Goal: Task Accomplishment & Management: Manage account settings

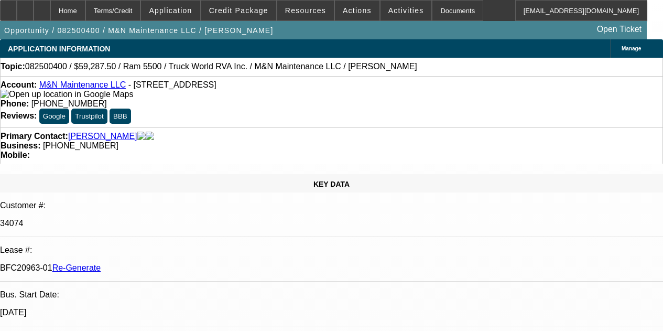
select select "3"
select select "0.1"
select select "0"
select select "6"
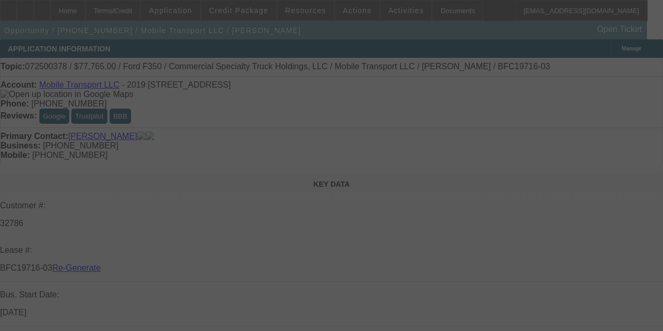
select select "3"
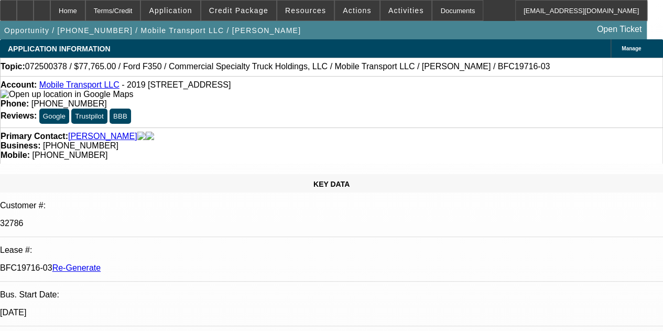
select select "0"
select select "2"
select select "0"
select select "6"
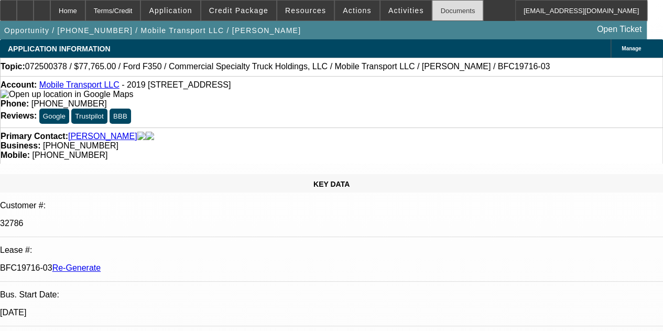
click at [432, 7] on div "Documents" at bounding box center [457, 10] width 51 height 21
click at [388, 9] on span "Activities" at bounding box center [406, 10] width 36 height 8
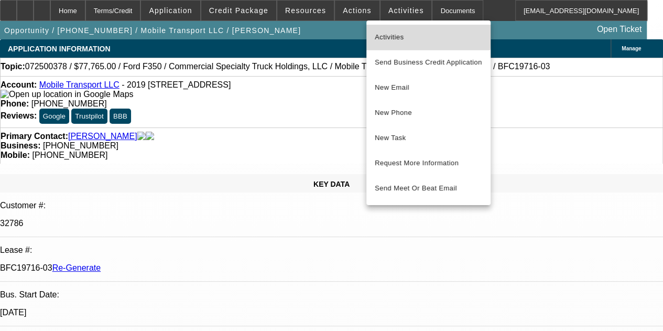
click at [387, 32] on span "Activities" at bounding box center [428, 37] width 107 height 13
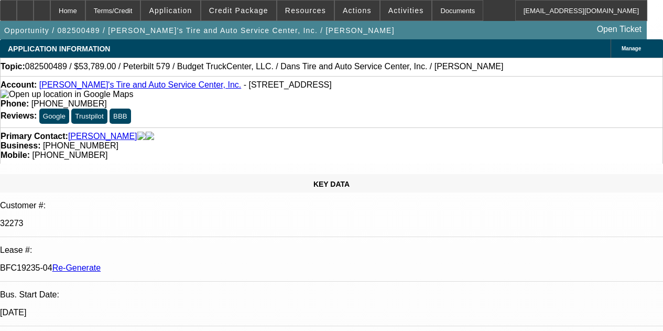
select select "3"
select select "0"
select select "3"
select select "0.1"
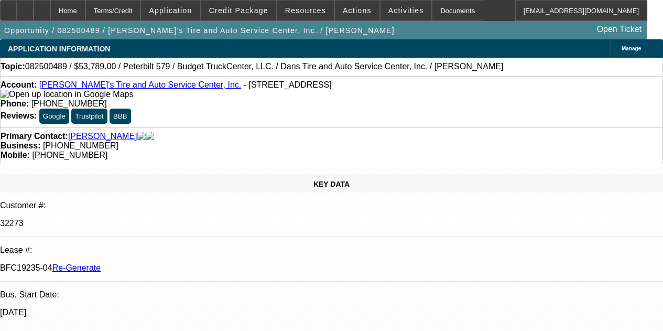
select select "4"
click at [345, 9] on span "Actions" at bounding box center [357, 10] width 29 height 8
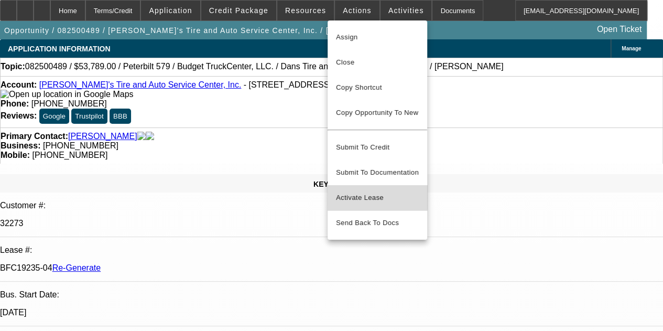
click at [357, 191] on span "Activate Lease" at bounding box center [377, 197] width 83 height 13
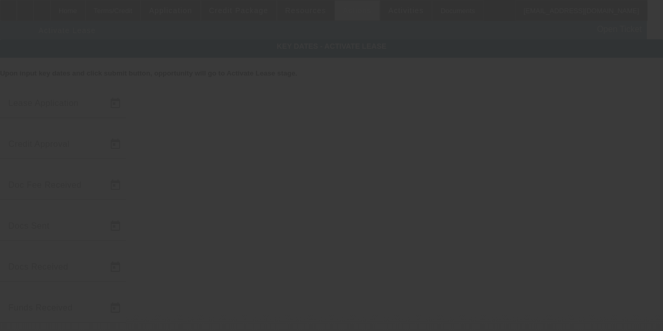
type input "8/19/2025"
type input "8/26/2025"
type input "8/22/2025"
type input "8/21/2025"
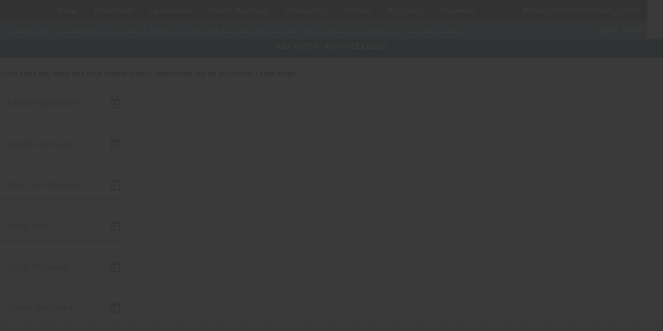
type input "8/22/2025"
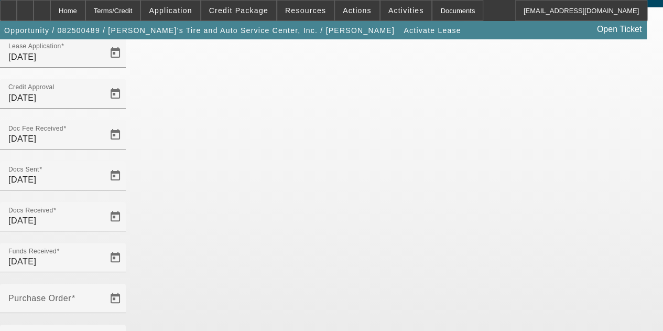
scroll to position [60, 0]
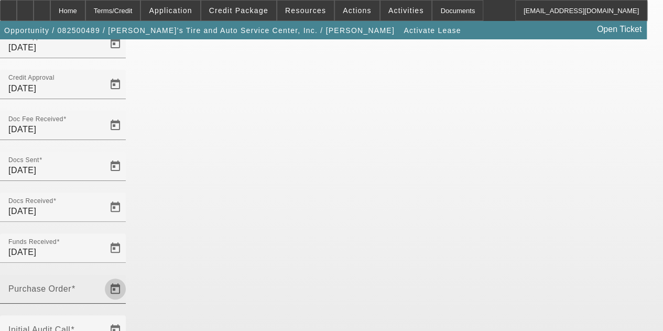
click at [128, 276] on span "Open calendar" at bounding box center [115, 288] width 25 height 25
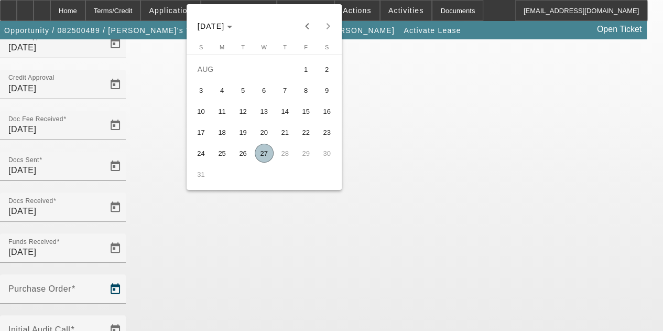
click at [262, 156] on span "27" at bounding box center [264, 153] width 19 height 19
type input "8/27/2025"
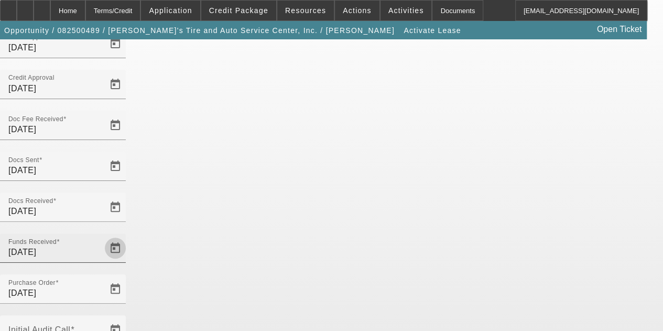
click at [128, 235] on span "Open calendar" at bounding box center [115, 247] width 25 height 25
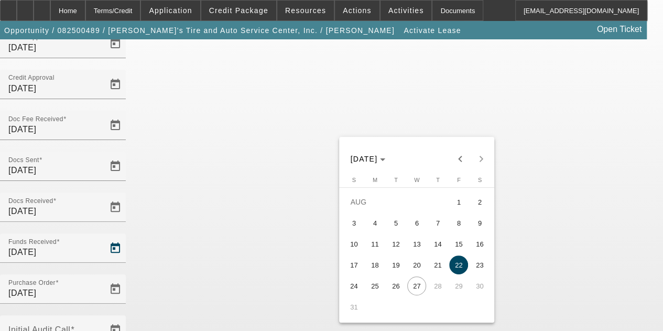
click at [459, 271] on span "22" at bounding box center [458, 264] width 19 height 19
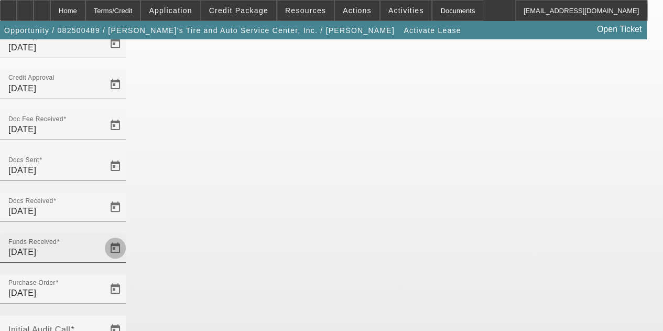
click at [128, 235] on span "Open calendar" at bounding box center [115, 247] width 25 height 25
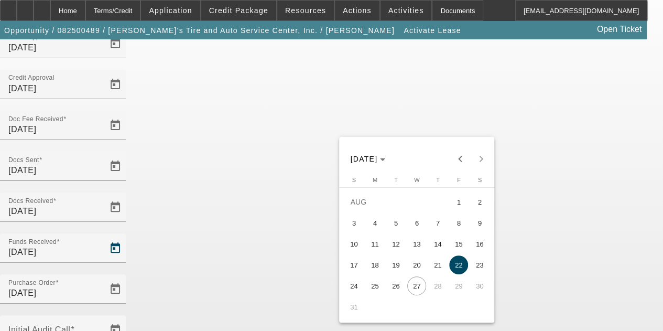
click at [413, 288] on span "27" at bounding box center [416, 285] width 19 height 19
type input "8/27/2025"
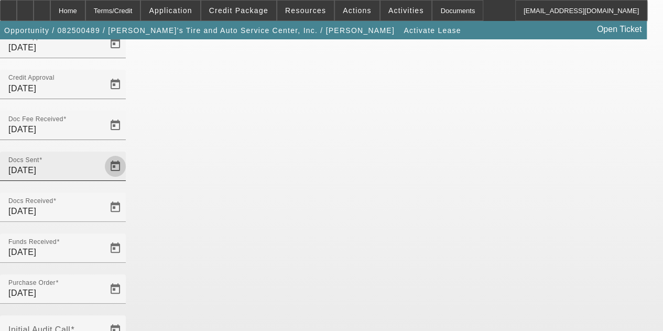
click at [128, 154] on span "Open calendar" at bounding box center [115, 166] width 25 height 25
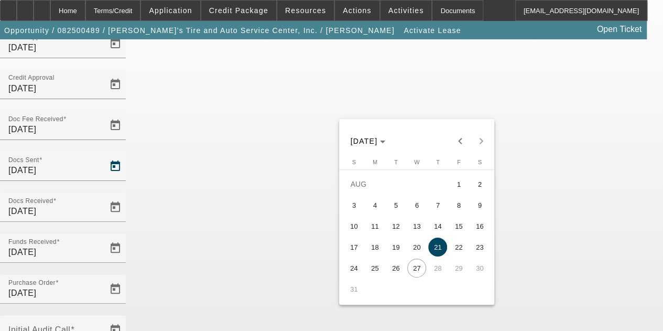
click at [413, 270] on span "27" at bounding box center [416, 267] width 19 height 19
type input "8/27/2025"
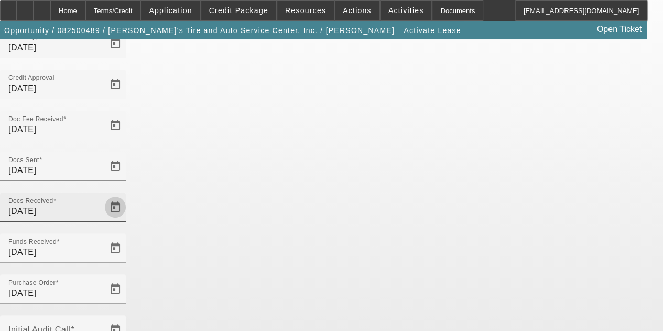
click at [128, 194] on span "Open calendar" at bounding box center [115, 206] width 25 height 25
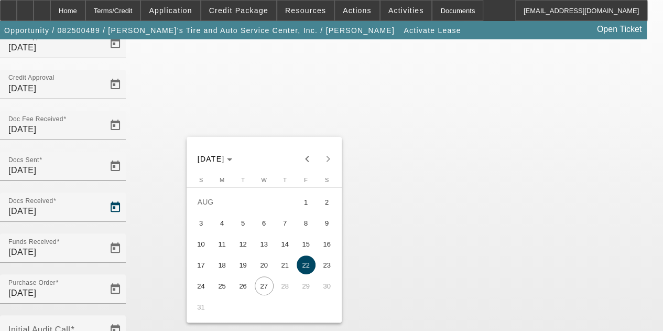
click at [262, 288] on span "27" at bounding box center [264, 285] width 19 height 19
type input "8/27/2025"
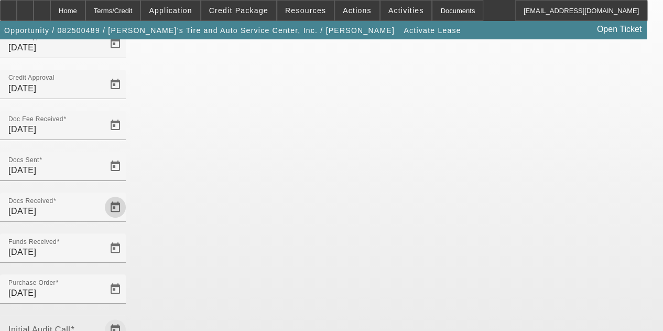
click at [128, 317] on span "Open calendar" at bounding box center [115, 329] width 25 height 25
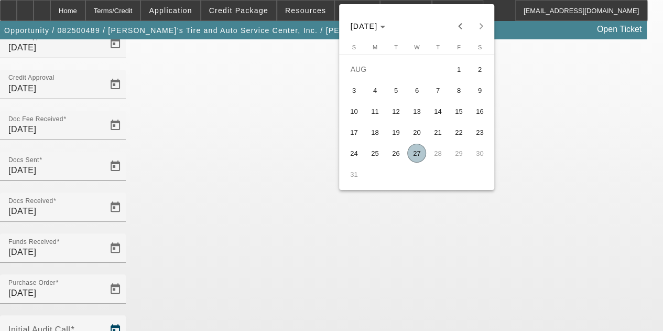
click at [416, 156] on span "27" at bounding box center [416, 153] width 19 height 19
type input "8/27/2025"
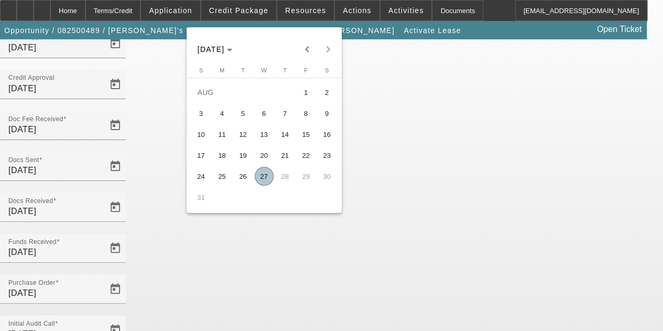
click at [263, 178] on span "27" at bounding box center [264, 176] width 19 height 19
type input "8/27/2025"
type input "9/1/2025"
type input "10/1/2025"
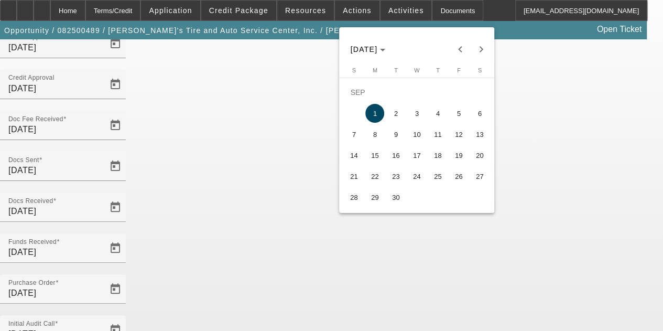
click at [376, 156] on span "15" at bounding box center [374, 155] width 19 height 19
type input "9/15/2025"
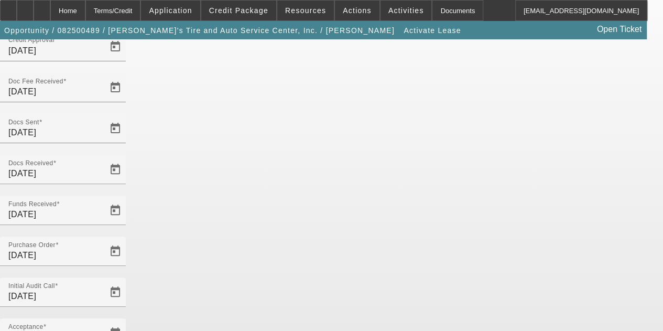
scroll to position [108, 0]
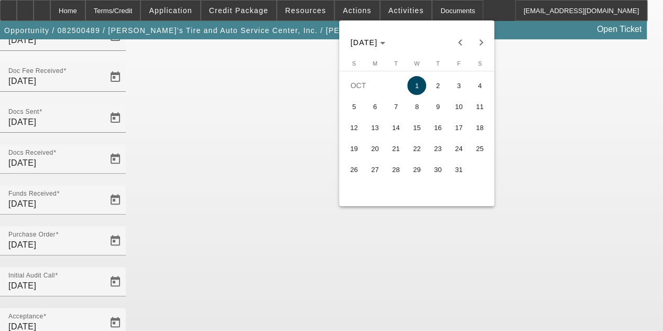
click at [423, 126] on span "15" at bounding box center [416, 127] width 19 height 19
type input "10/15/2025"
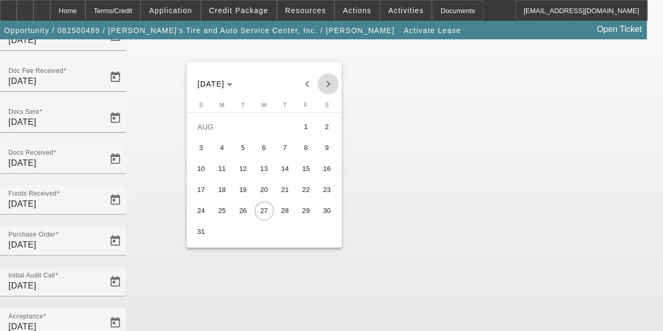
click at [326, 85] on span "Next month" at bounding box center [328, 83] width 21 height 21
click at [221, 193] on span "15" at bounding box center [222, 189] width 19 height 19
type input "9/15/2025"
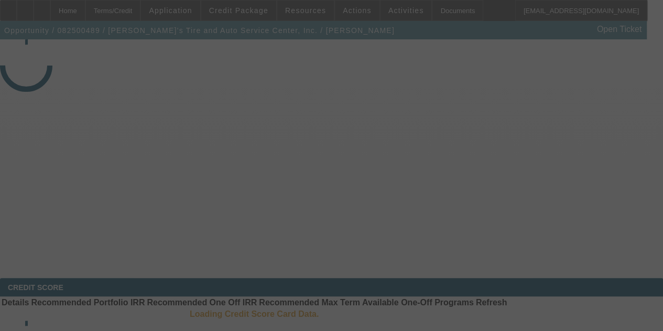
select select "4"
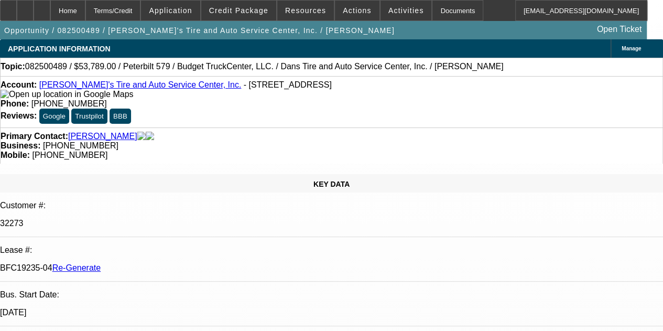
select select "0"
select select "3"
select select "0.1"
select select "4"
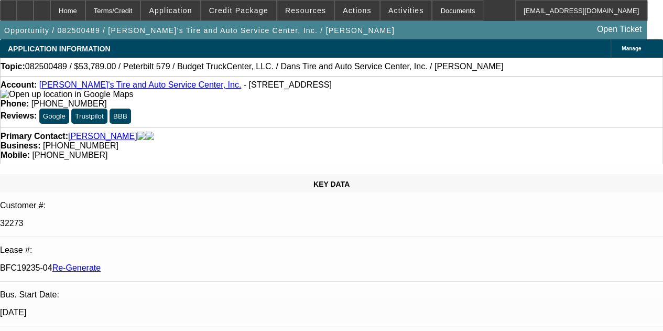
click at [85, 10] on div "Home" at bounding box center [67, 10] width 35 height 21
click at [433, 12] on div "Documents" at bounding box center [457, 10] width 51 height 21
click at [50, 9] on div at bounding box center [42, 10] width 17 height 21
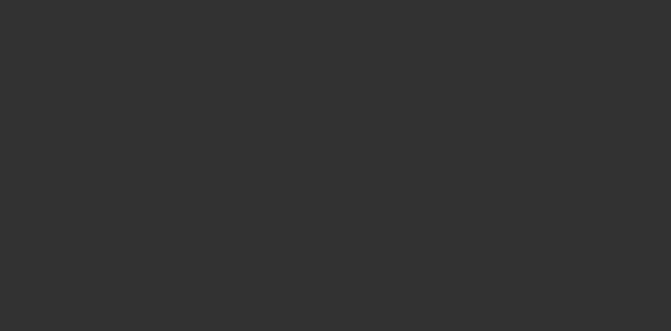
select select "4"
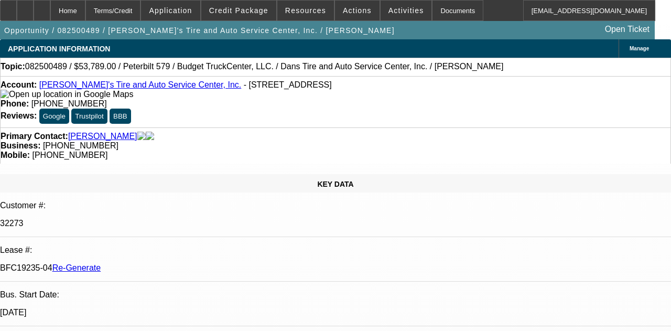
select select "0"
select select "3"
select select "0.1"
select select "4"
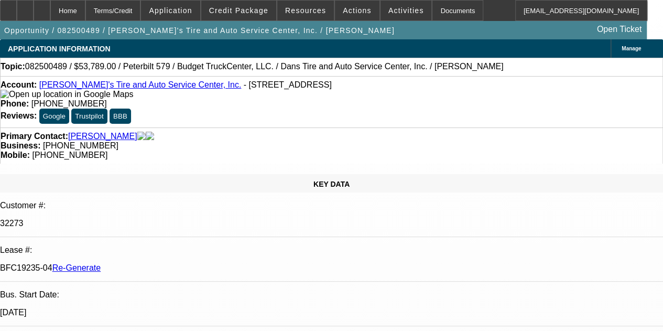
scroll to position [73, 0]
click at [42, 7] on icon at bounding box center [42, 7] width 0 height 0
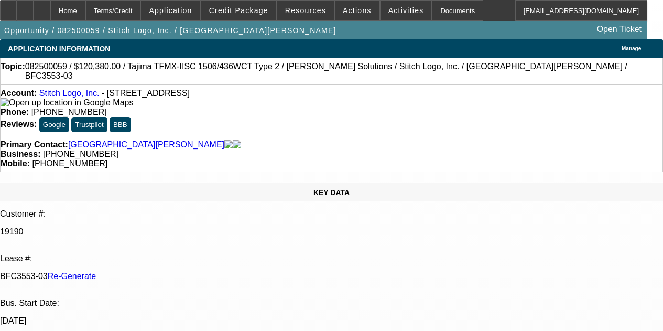
select select "3"
select select "0"
select select "2"
select select "0"
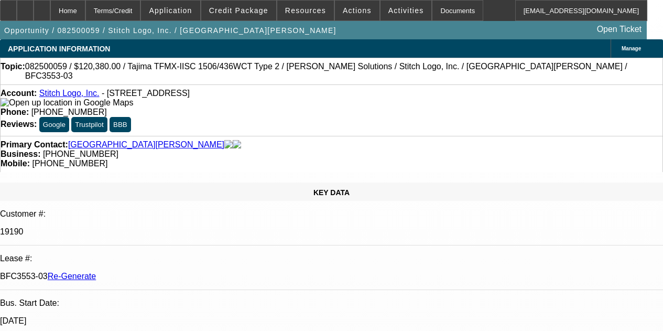
select select "2"
click at [432, 11] on div "Documents" at bounding box center [457, 10] width 51 height 21
click at [50, 9] on div at bounding box center [42, 10] width 17 height 21
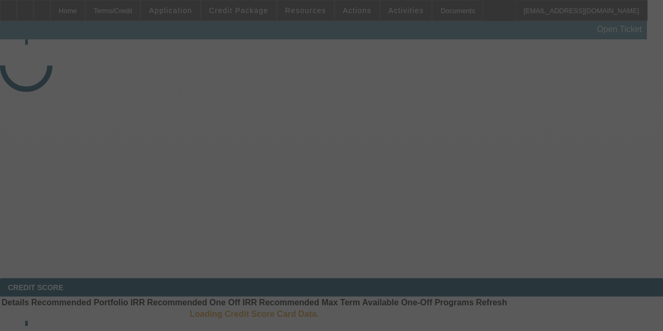
select select "4"
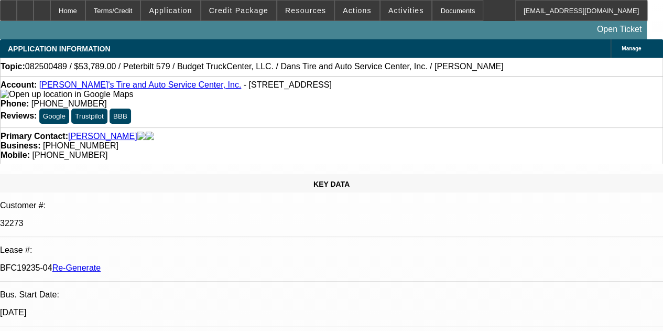
select select "0"
select select "0.1"
select select "1"
select select "3"
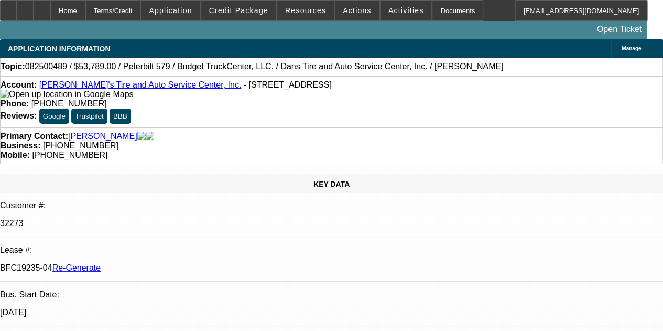
select select "4"
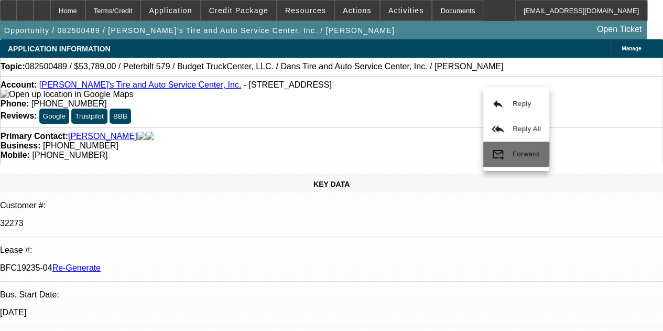
click at [502, 147] on button "forward_to_inbox Forward" at bounding box center [516, 153] width 66 height 25
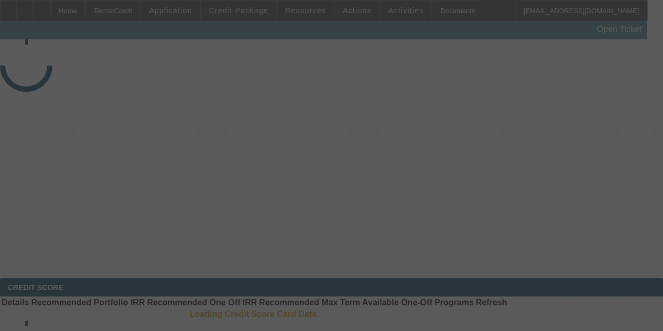
select select "3"
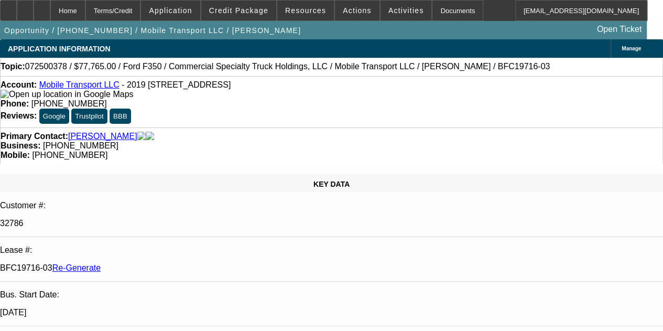
select select "0"
select select "2"
select select "0"
select select "6"
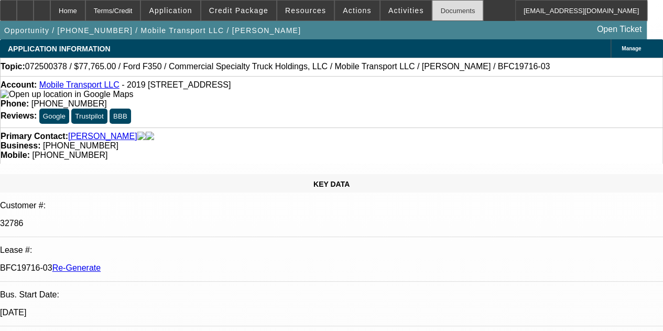
click at [432, 9] on div "Documents" at bounding box center [457, 10] width 51 height 21
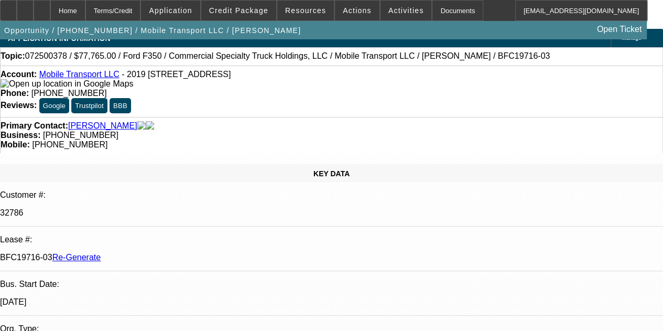
scroll to position [21, 0]
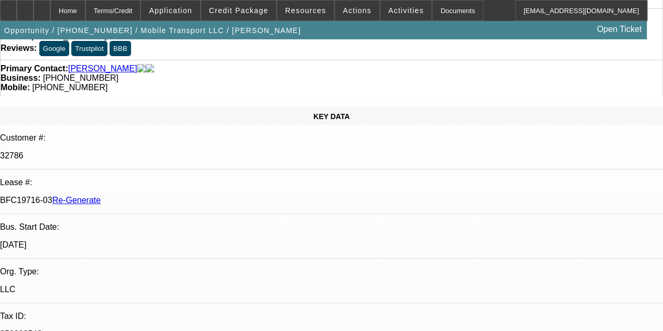
scroll to position [84, 0]
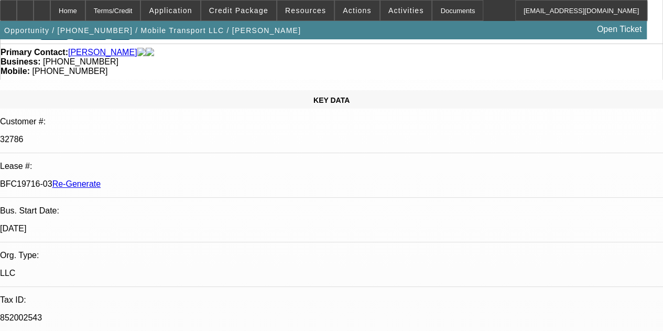
click at [50, 6] on div at bounding box center [42, 10] width 17 height 21
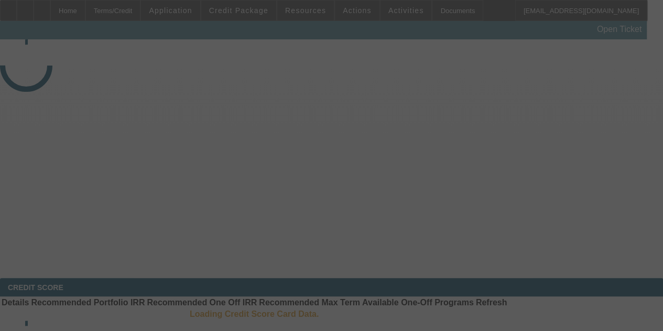
select select "3"
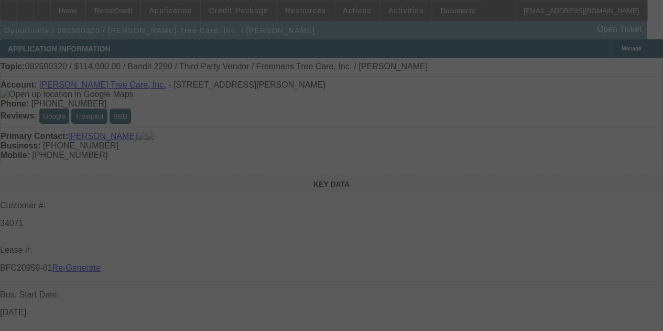
select select "0"
select select "6"
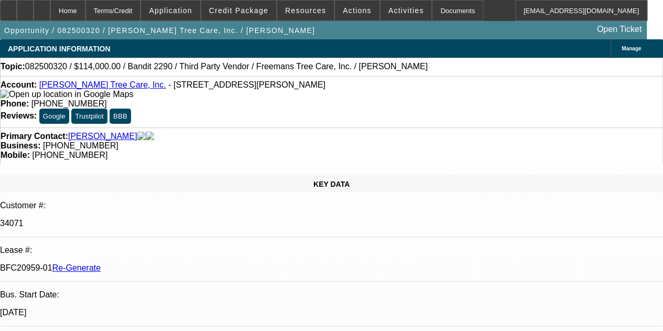
click at [442, 9] on div "Documents" at bounding box center [457, 10] width 51 height 21
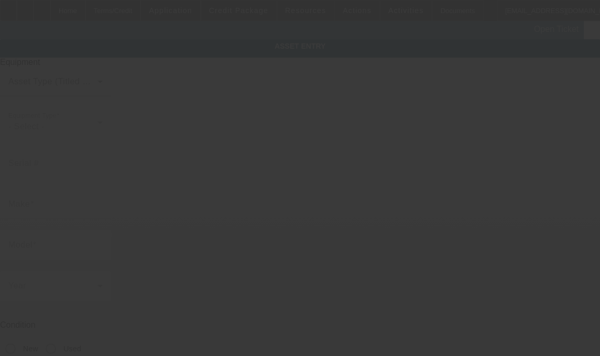
type input "52889"
type input "Bandit"
type input "2290"
radio input "true"
type textarea "Chipper includes all accessories, attachments and options"
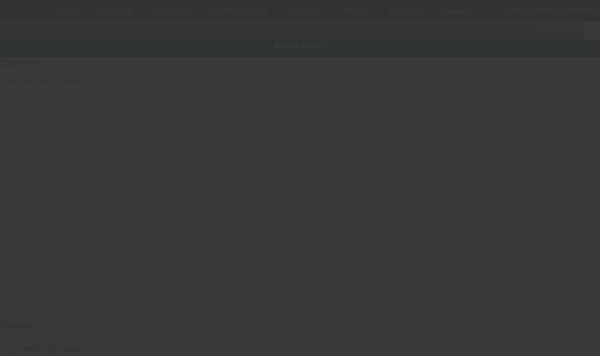
type input "[STREET_ADDRESS][PERSON_NAME]"
type input "Alpharetta"
type input "30004"
type input "Forsyth"
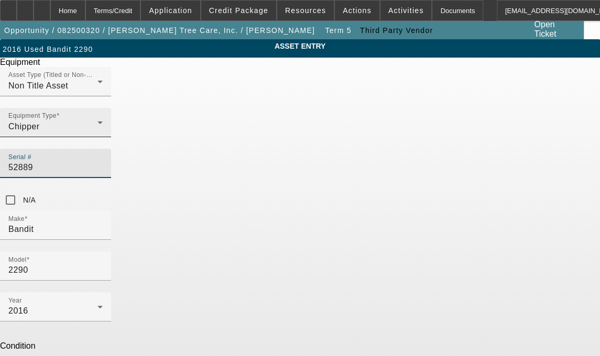
drag, startPoint x: 340, startPoint y: 150, endPoint x: 279, endPoint y: 148, distance: 60.8
click at [279, 148] on div "Asset Type (Titled or Non-Titled) Non Title Asset Equipment Type [GEOGRAPHIC_DA…" at bounding box center [300, 139] width 600 height 144
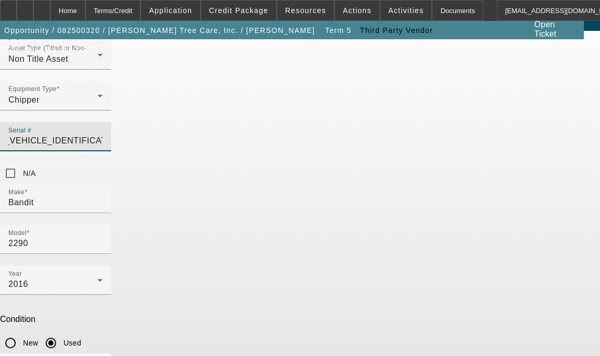
scroll to position [81, 0]
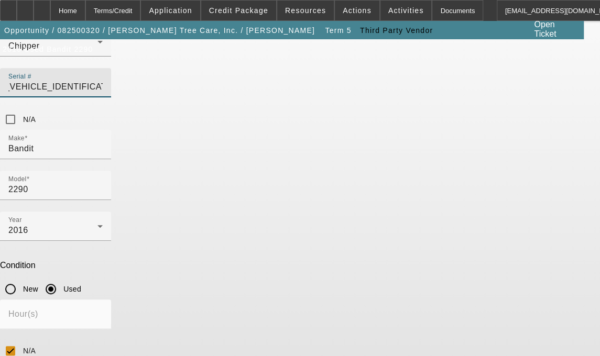
type input "[US_VEHICLE_IDENTIFICATION_NUMBER]"
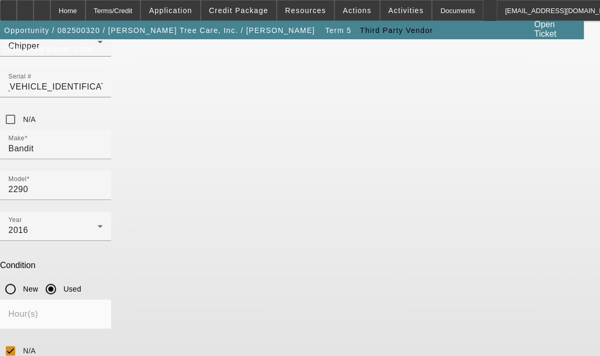
scroll to position [0, 0]
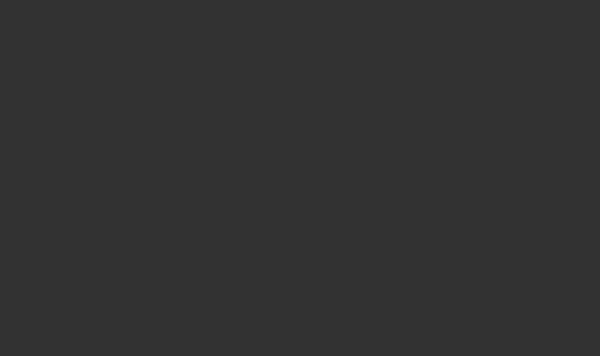
click at [574, 128] on div at bounding box center [300, 178] width 600 height 356
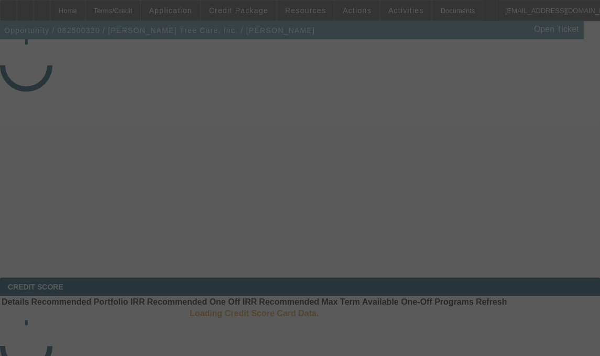
select select "3"
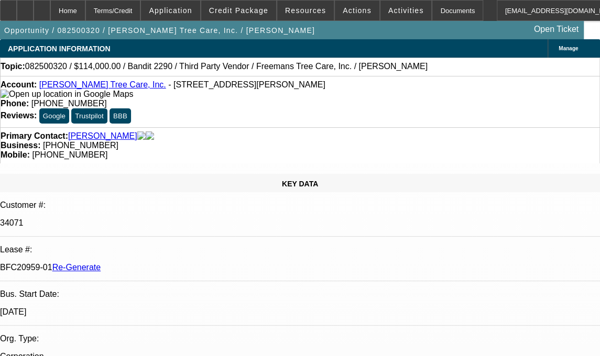
select select "0"
select select "6"
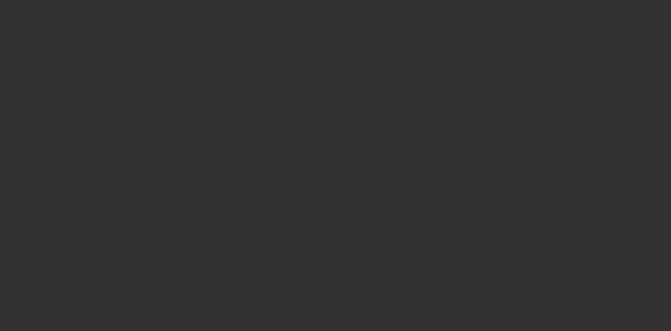
select select "3"
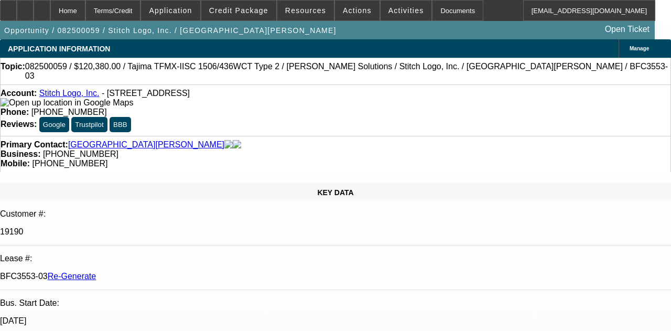
select select "0"
select select "2"
select select "0"
select select "2"
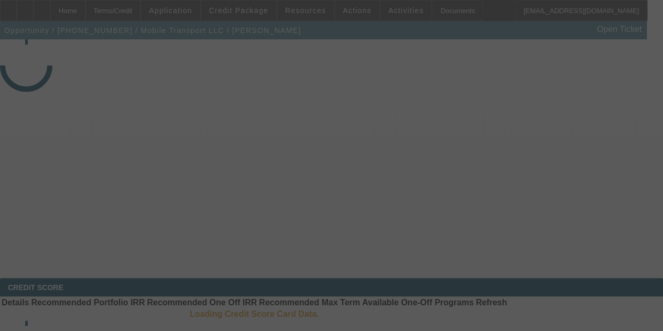
select select "3"
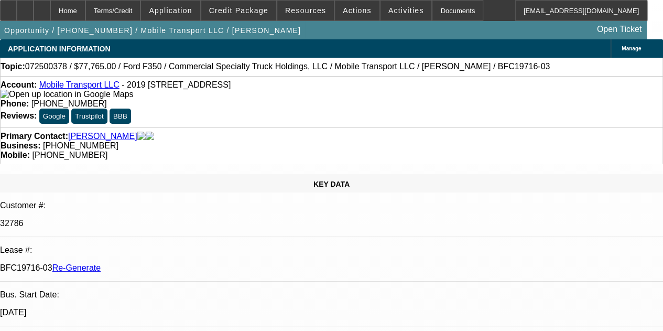
select select "0"
select select "2"
select select "0"
select select "6"
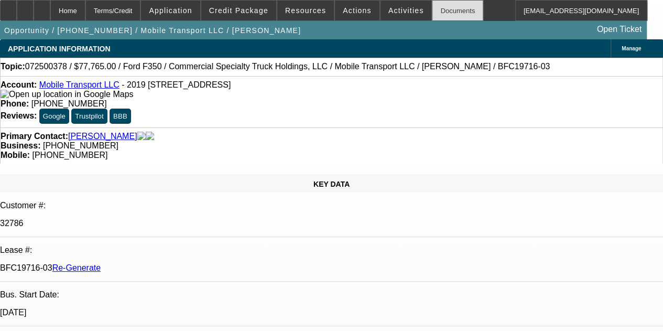
click at [432, 7] on div "Documents" at bounding box center [457, 10] width 51 height 21
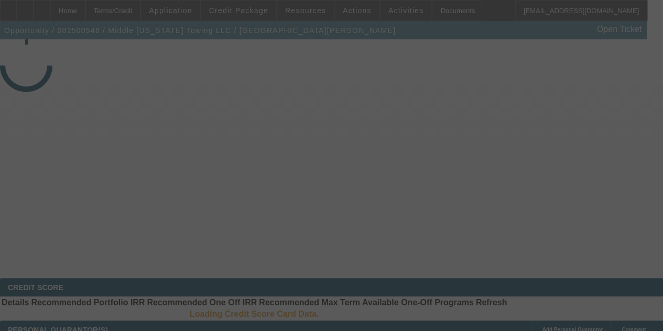
select select "3"
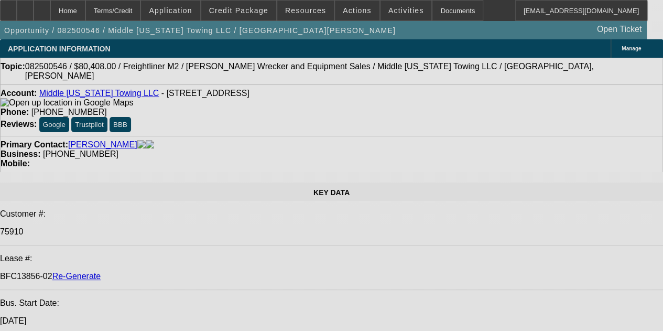
select select "0"
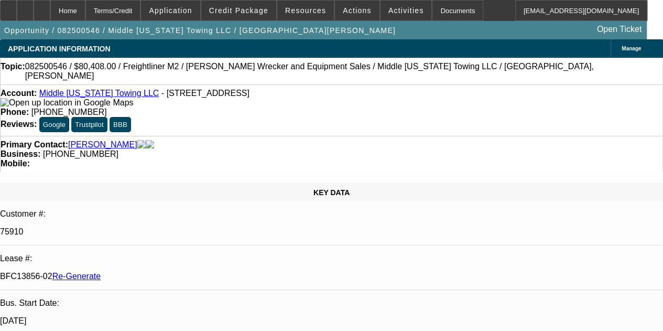
select select "0"
select select "2"
select select "0"
select select "6"
click at [17, 13] on div at bounding box center [8, 10] width 17 height 21
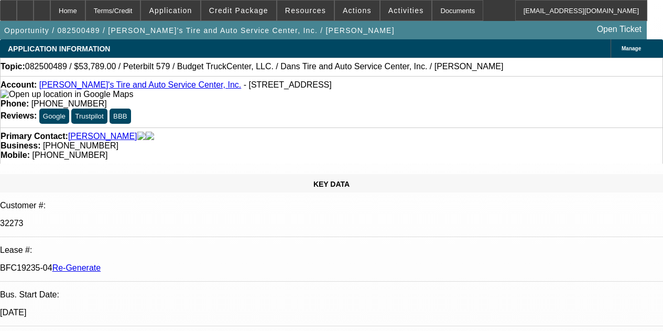
select select "4"
select select "0"
select select "3"
select select "0.1"
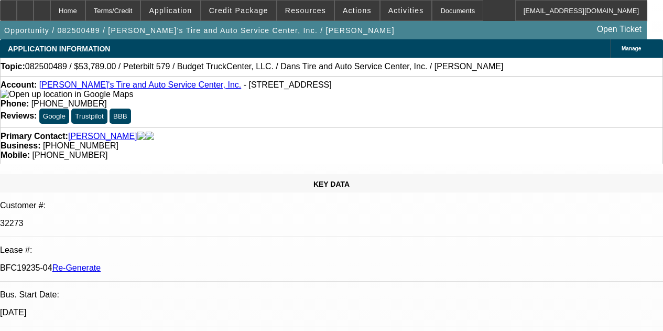
select select "4"
